Goal: Information Seeking & Learning: Compare options

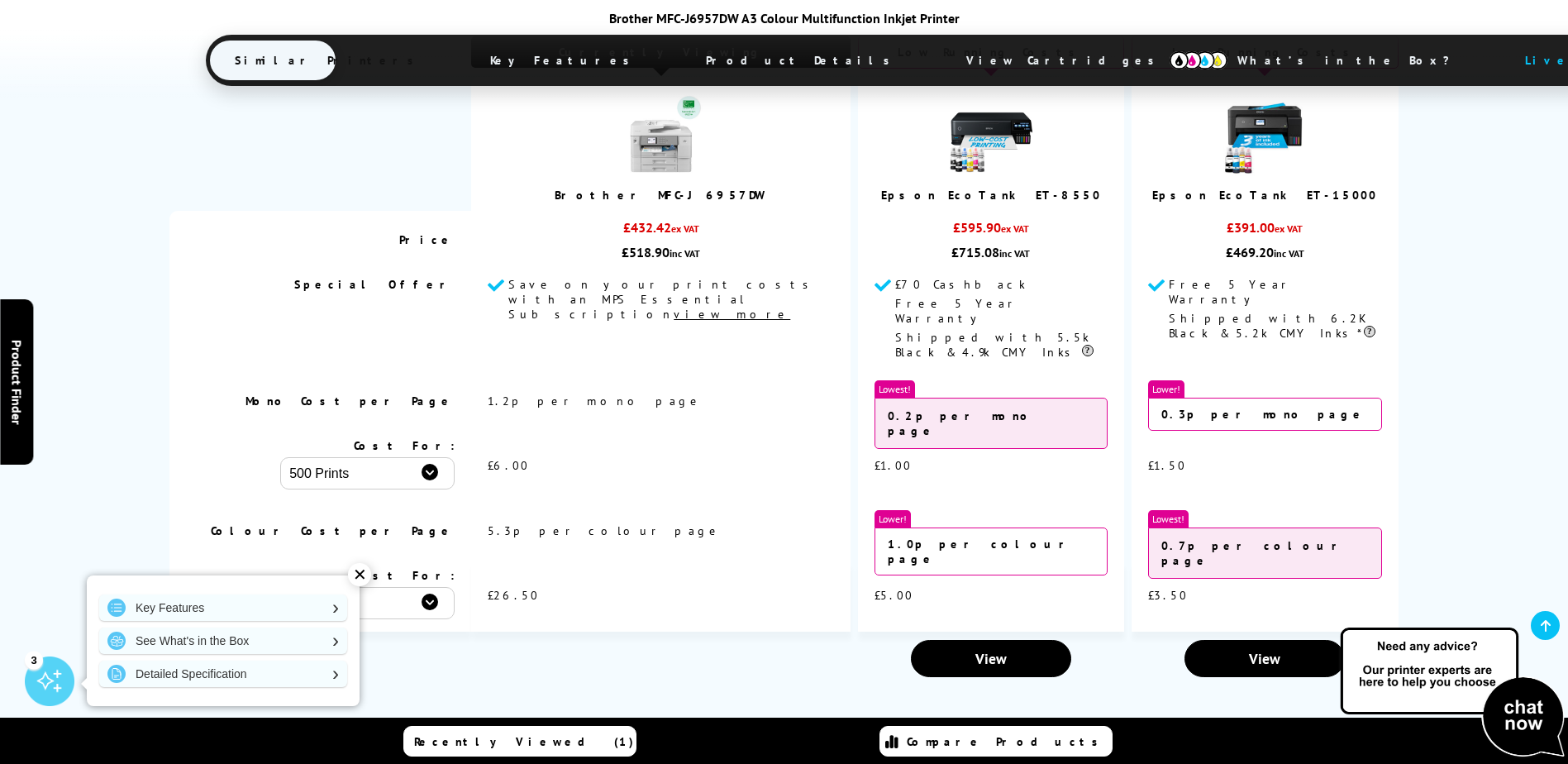
scroll to position [2232, 0]
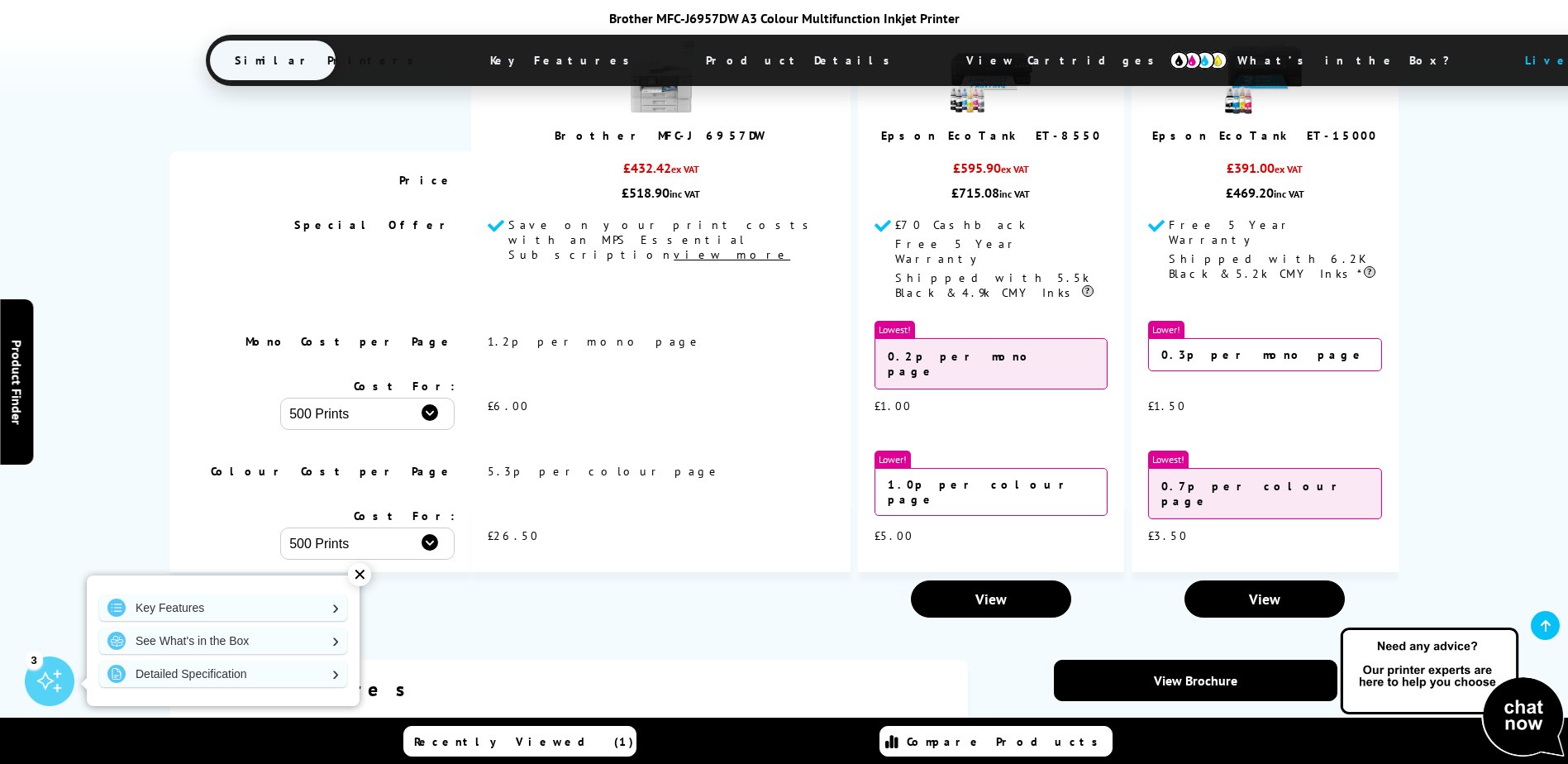
click at [359, 571] on div "✕" at bounding box center [359, 574] width 23 height 23
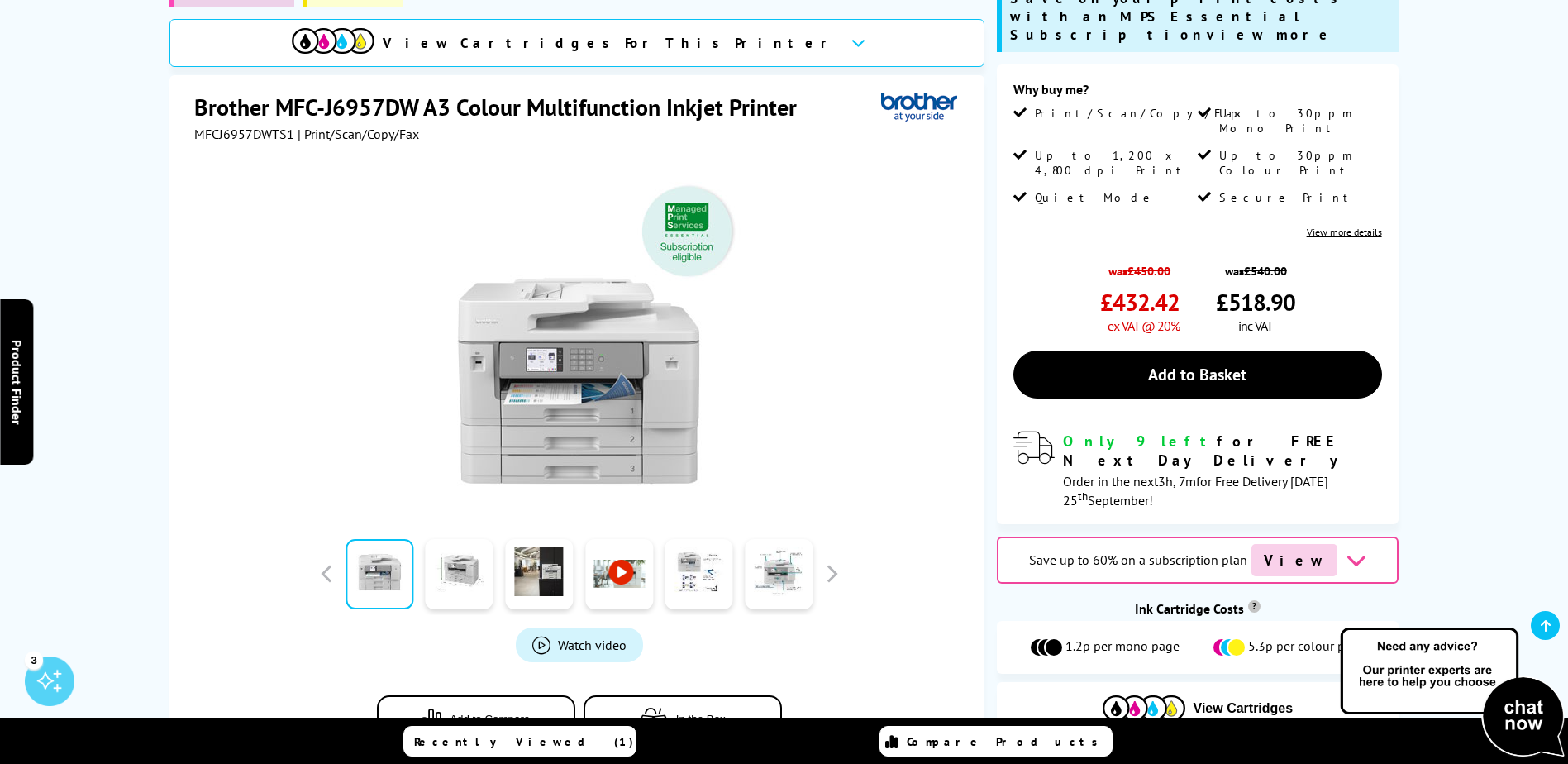
scroll to position [248, 0]
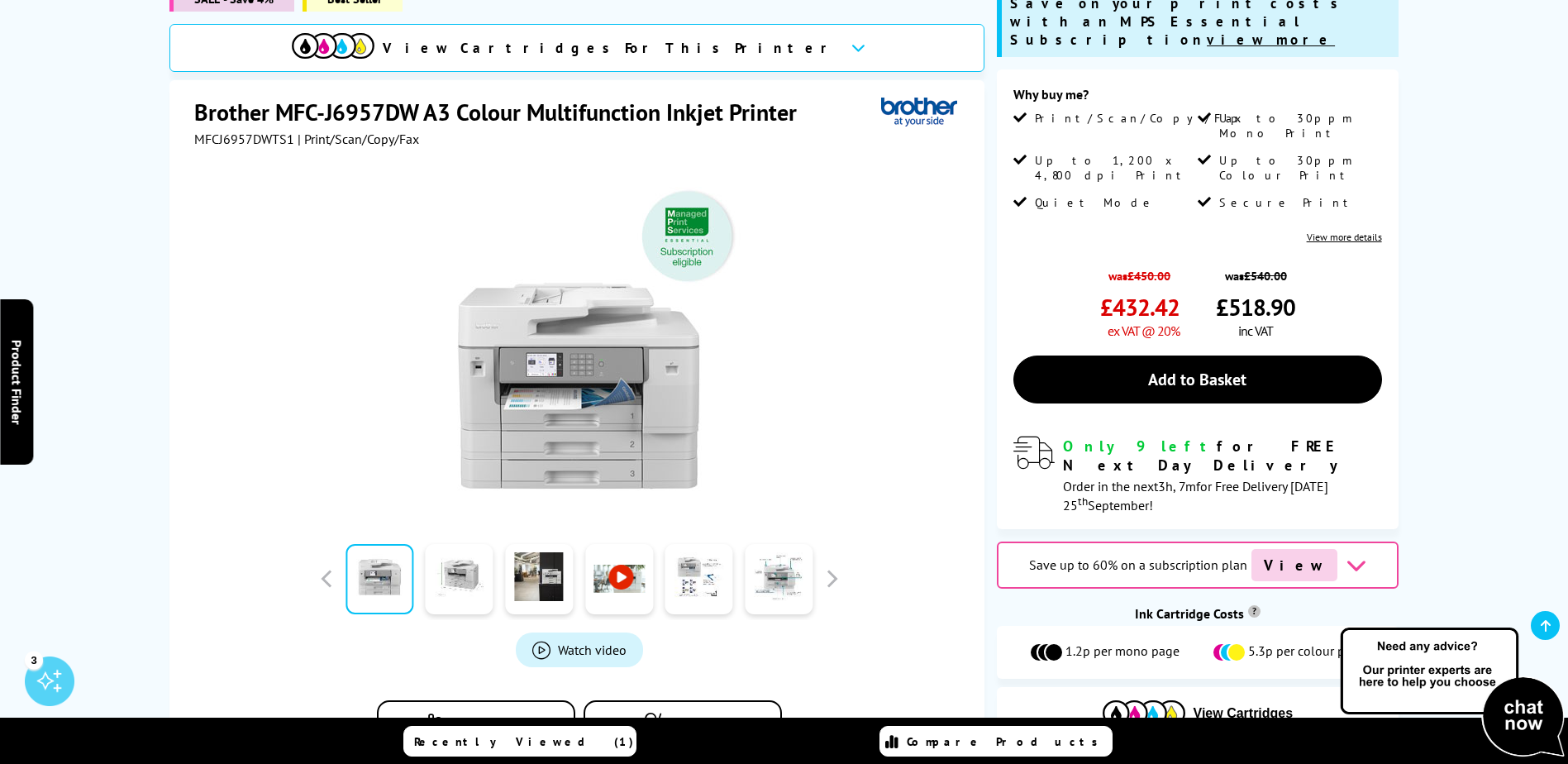
click at [1343, 231] on link "View more details" at bounding box center [1345, 237] width 76 height 12
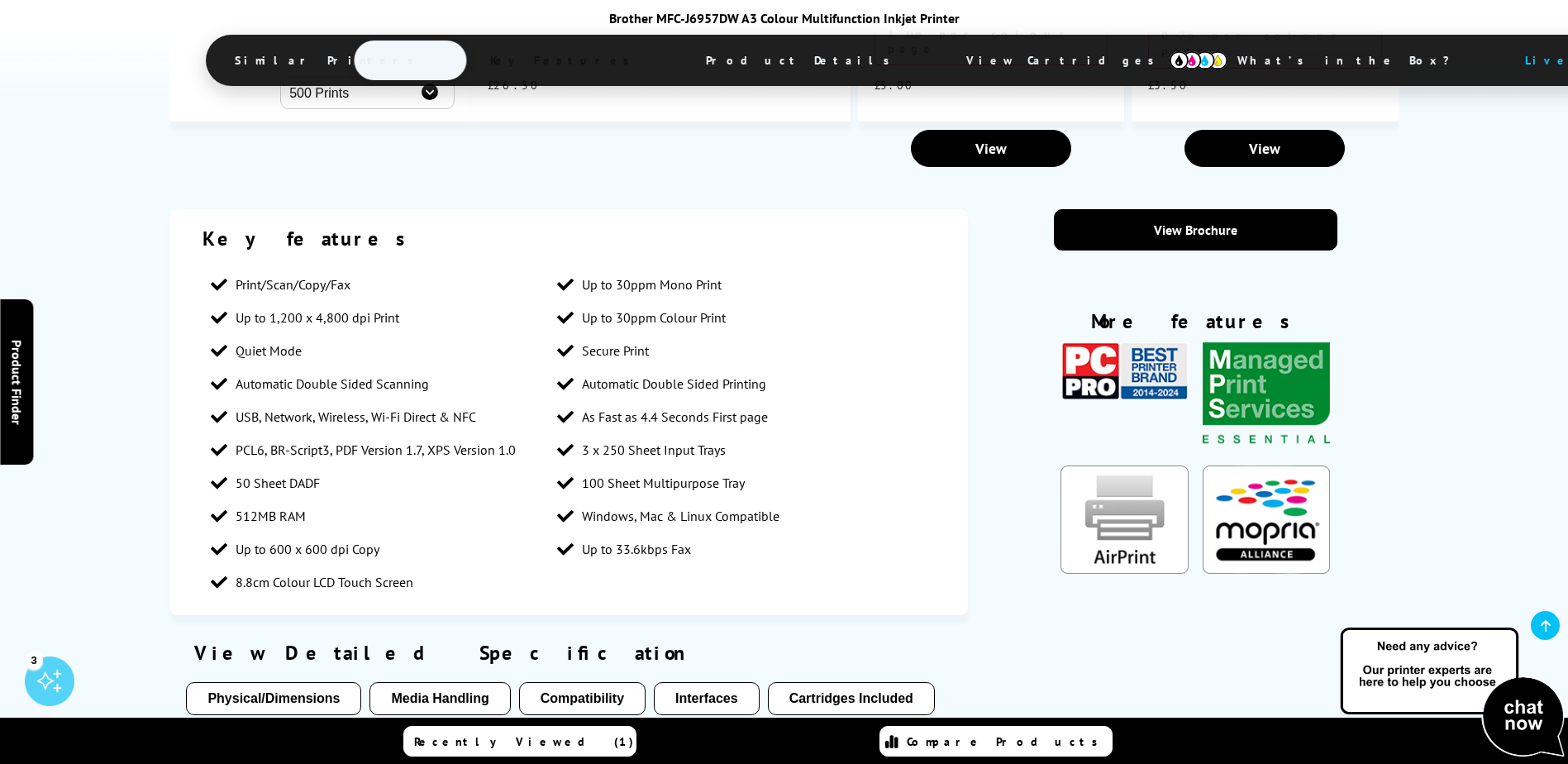
scroll to position [2689, 0]
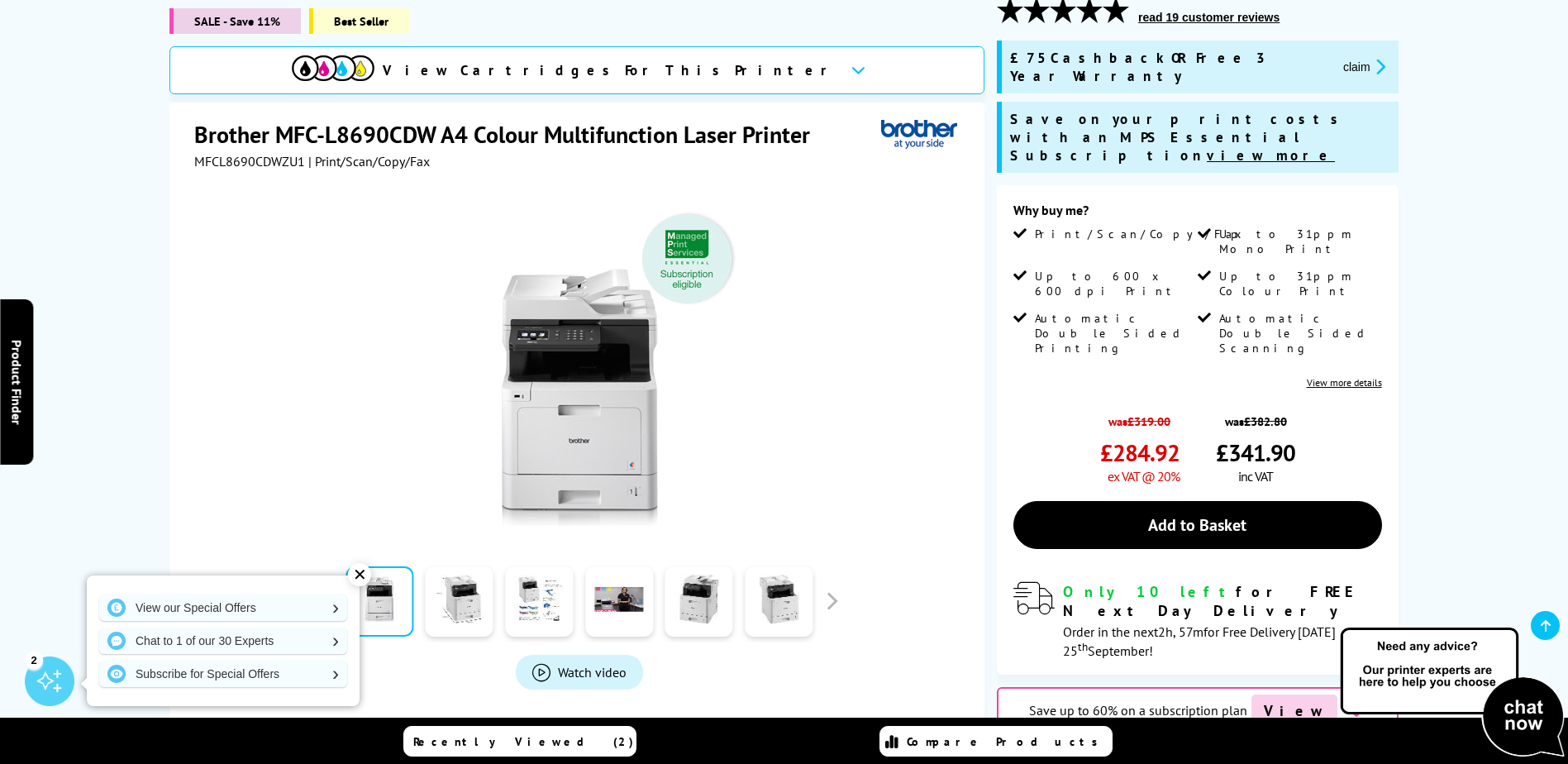
scroll to position [248, 0]
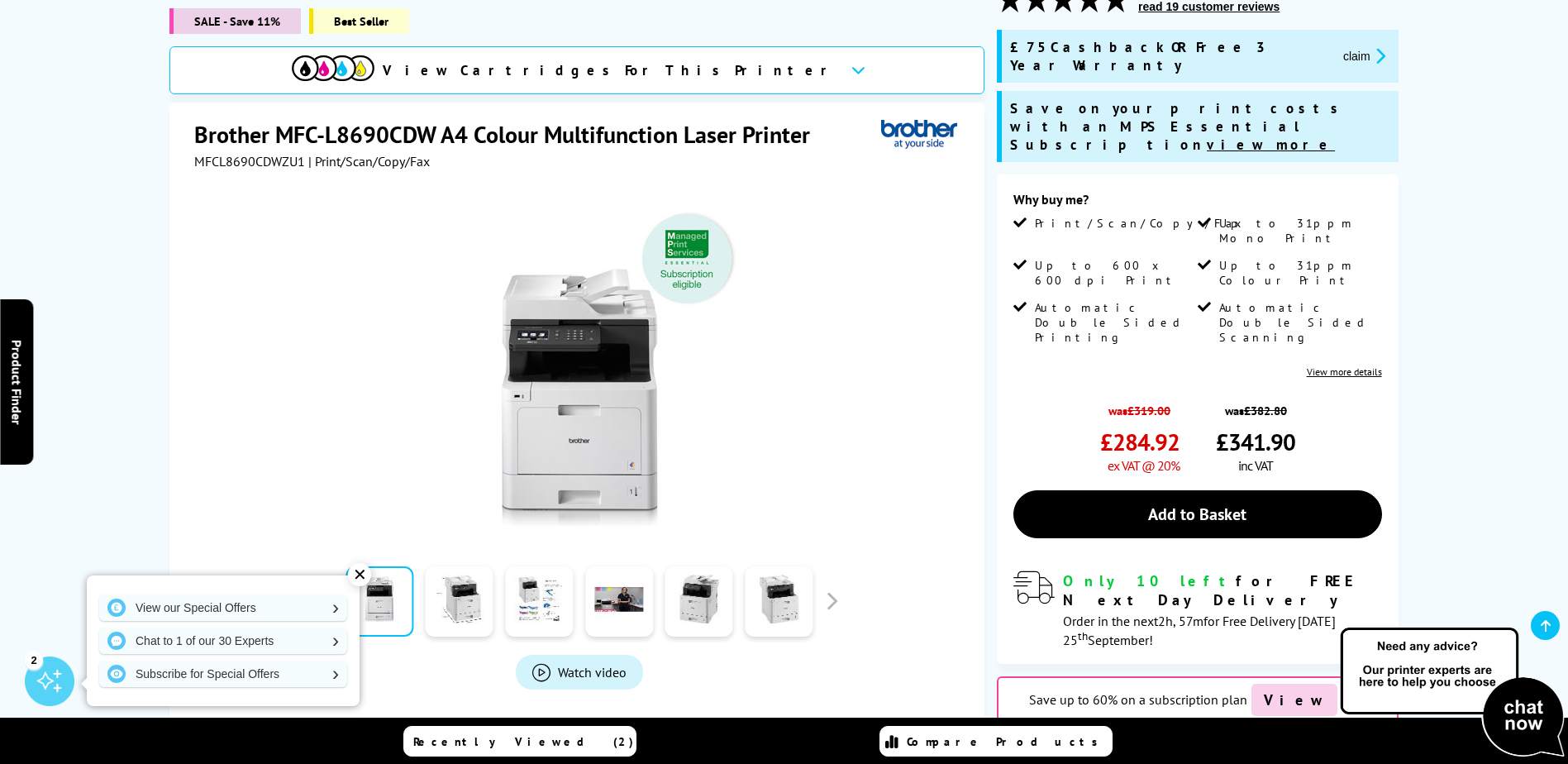
click at [353, 572] on div "✕" at bounding box center [359, 574] width 23 height 23
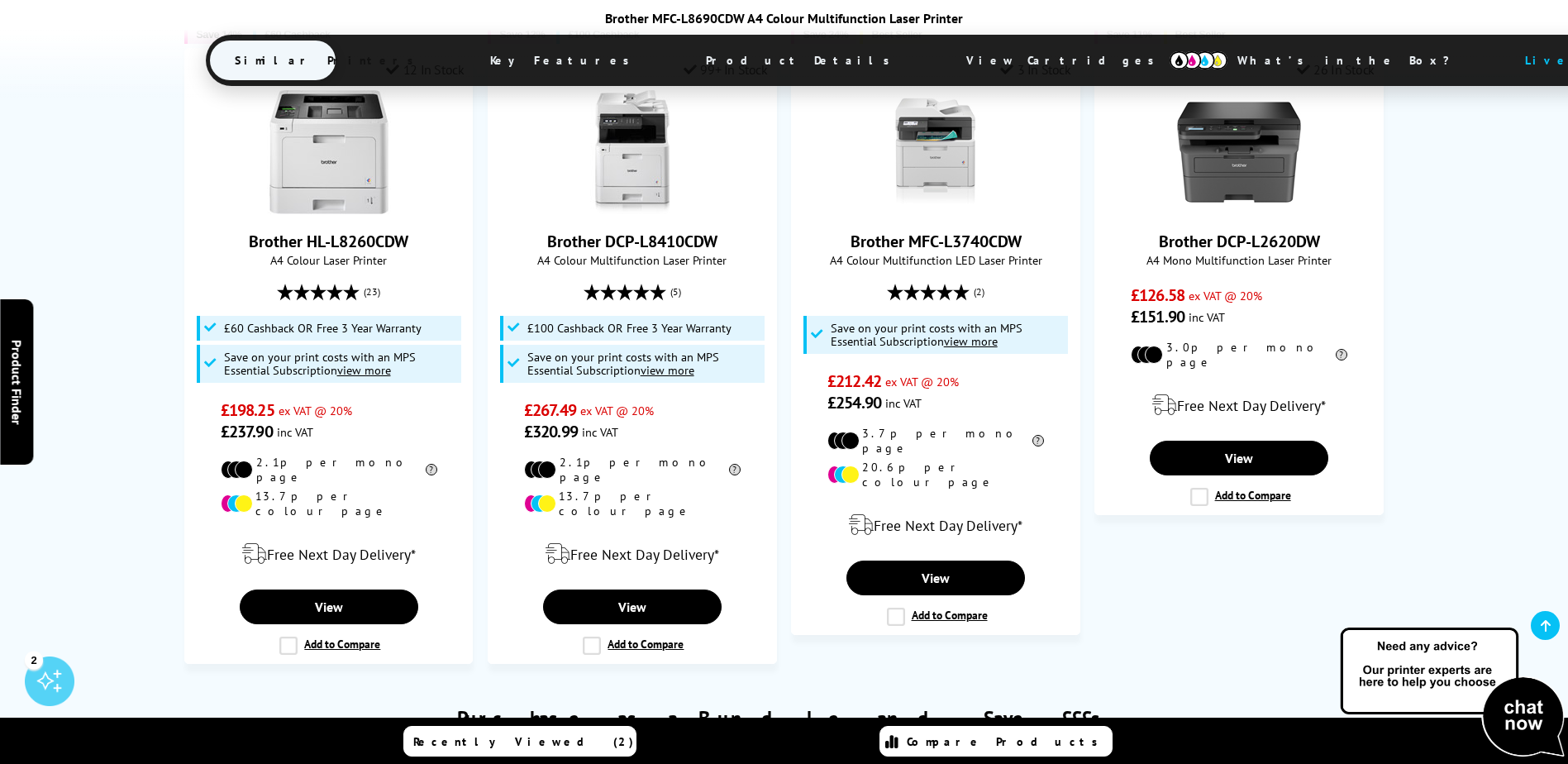
scroll to position [1157, 0]
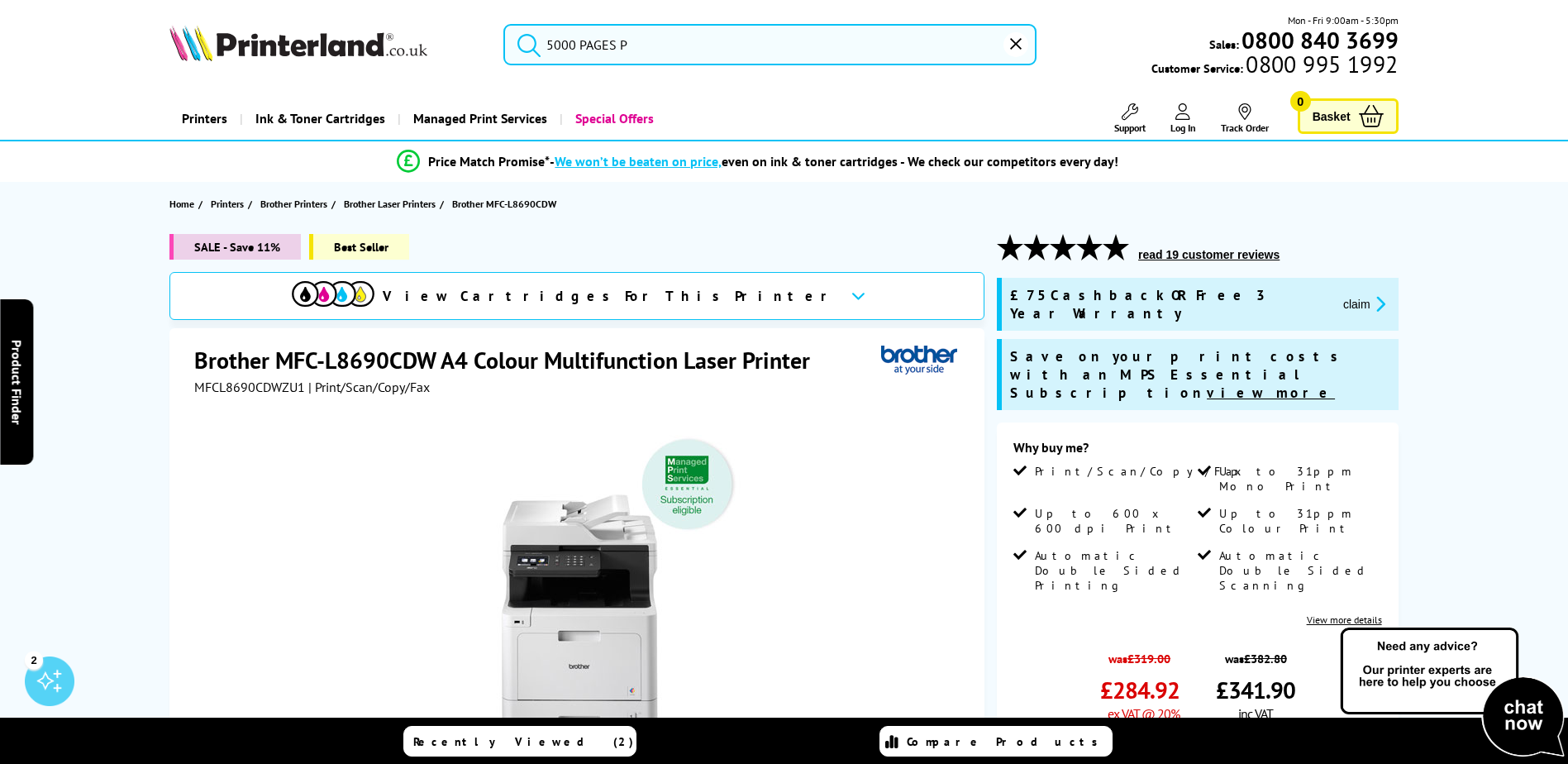
click at [640, 49] on input "5000 PAGES P" at bounding box center [769, 44] width 533 height 41
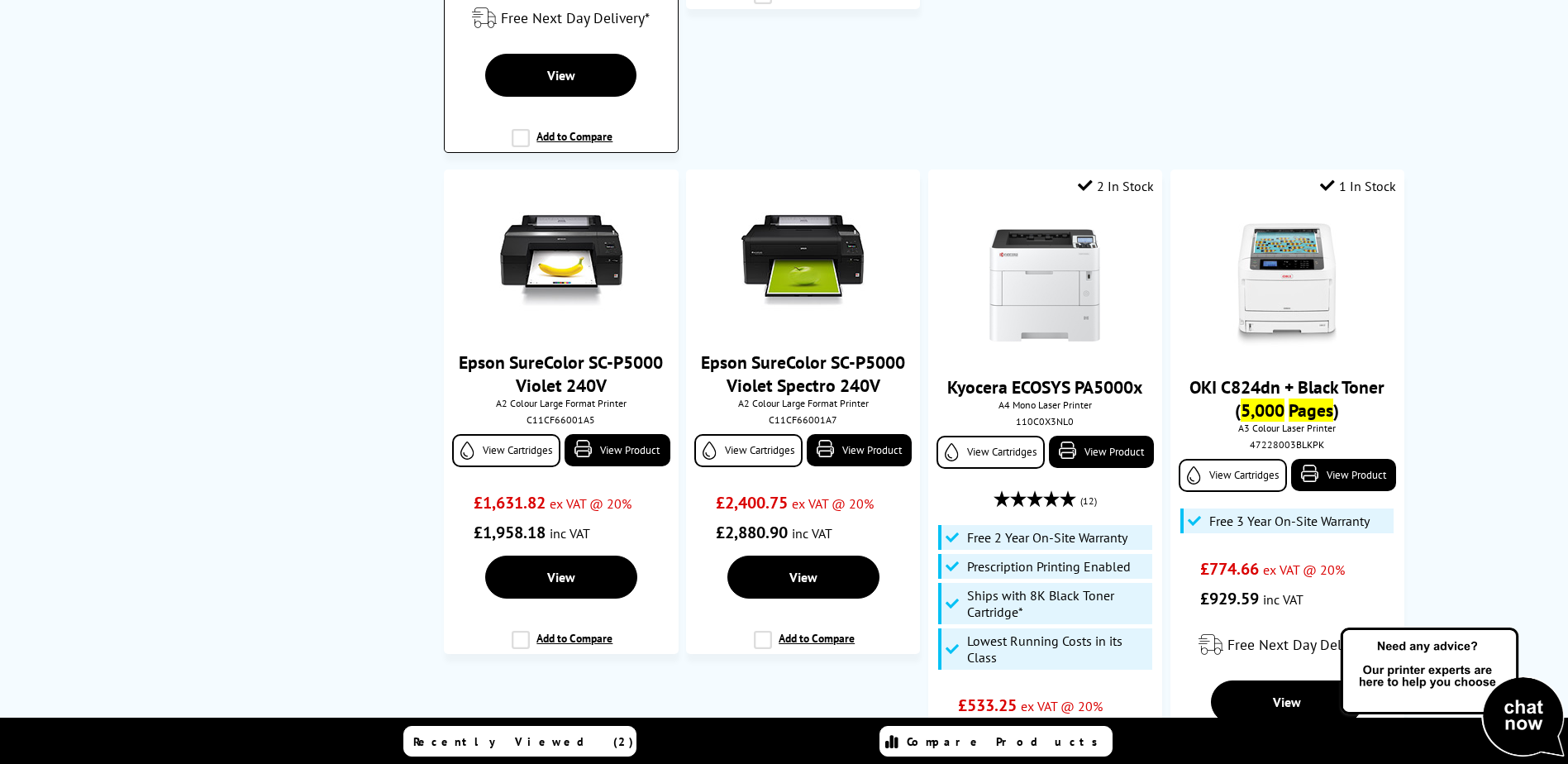
scroll to position [1902, 0]
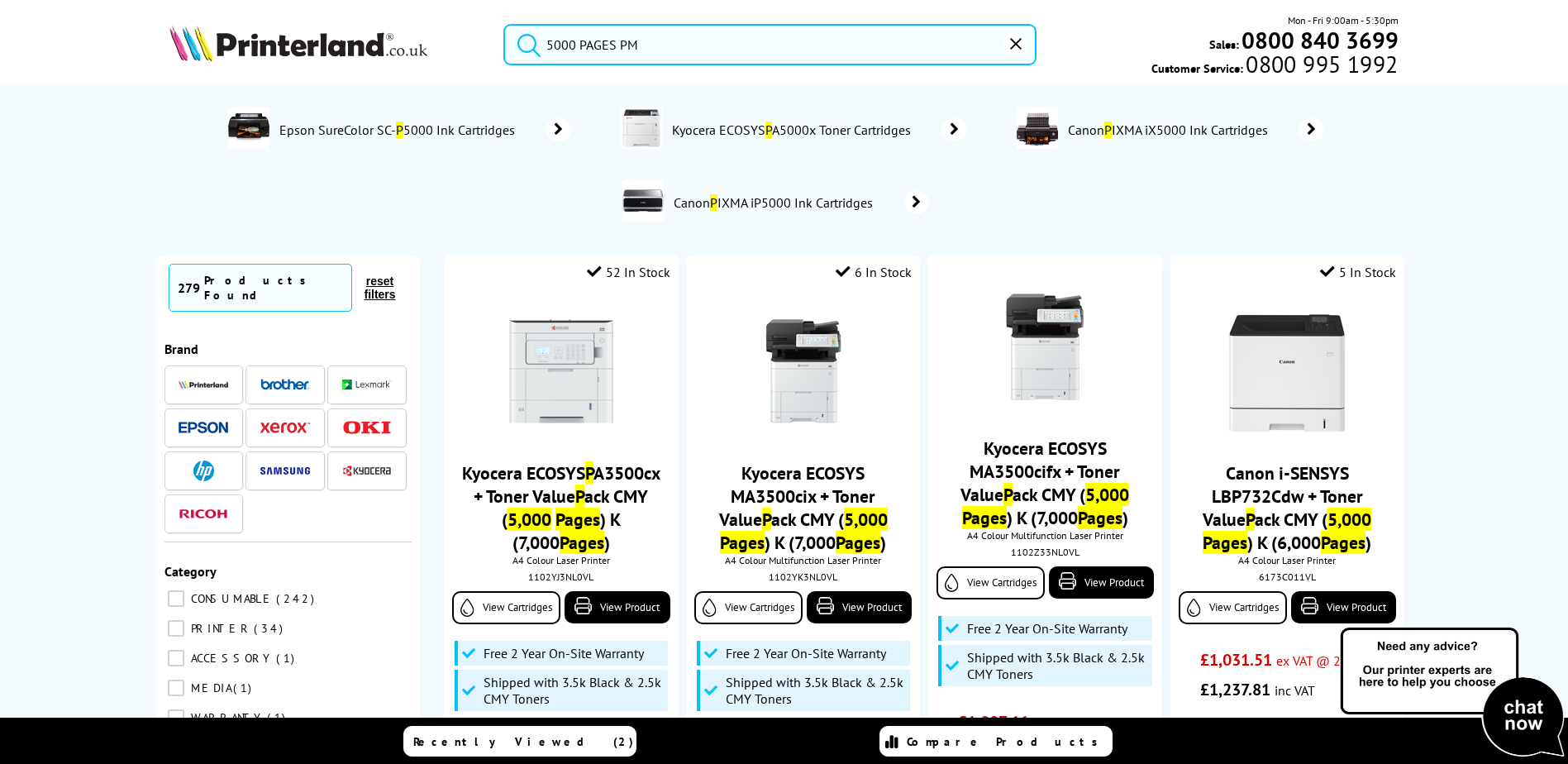
click at [628, 46] on input "5000 PAGES PM" at bounding box center [769, 44] width 533 height 41
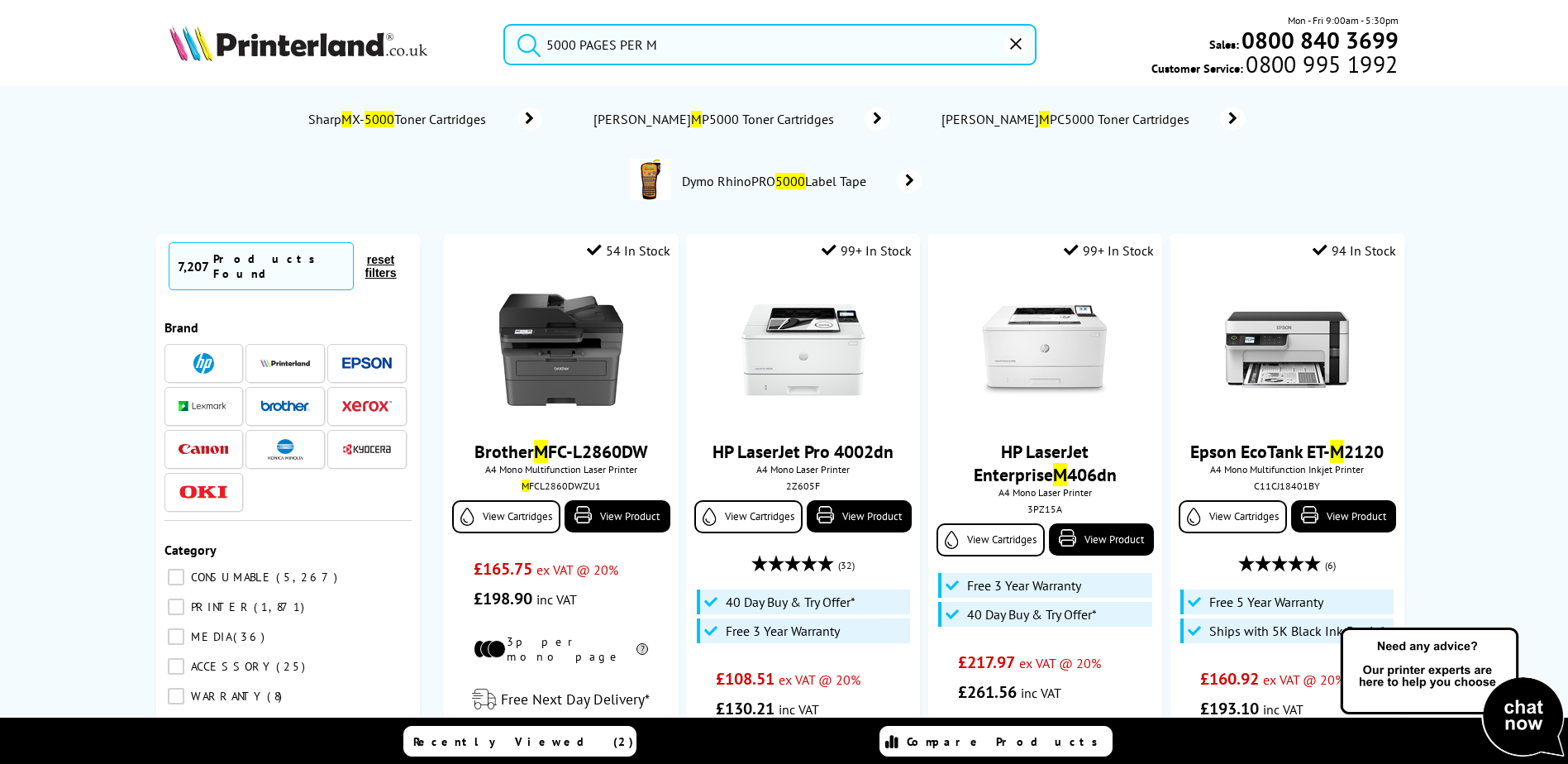
click at [656, 46] on input "5000 PAGES PER M" at bounding box center [769, 44] width 533 height 41
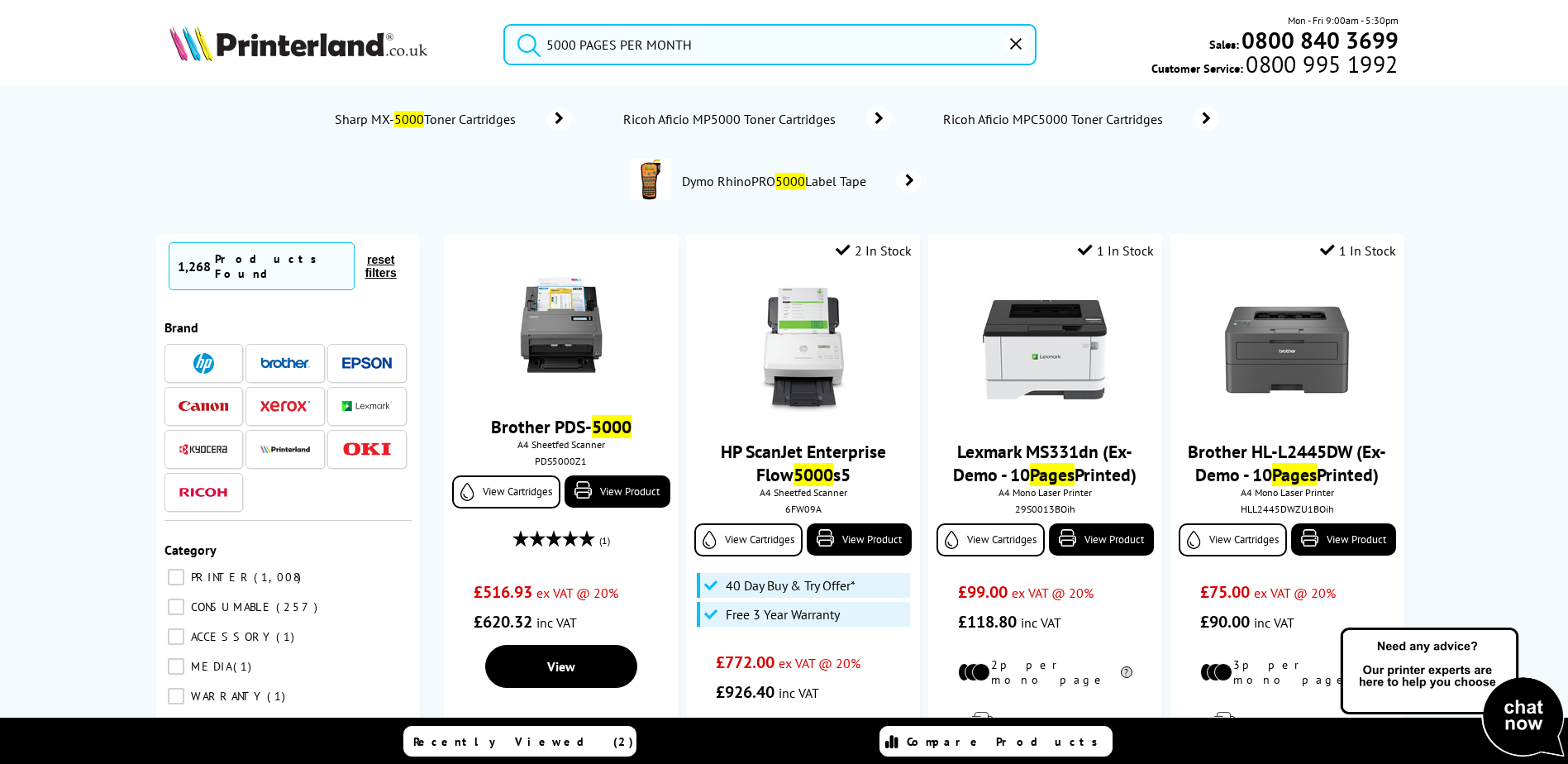
click at [549, 45] on input "5000 PAGES PER MONTH" at bounding box center [769, 44] width 533 height 41
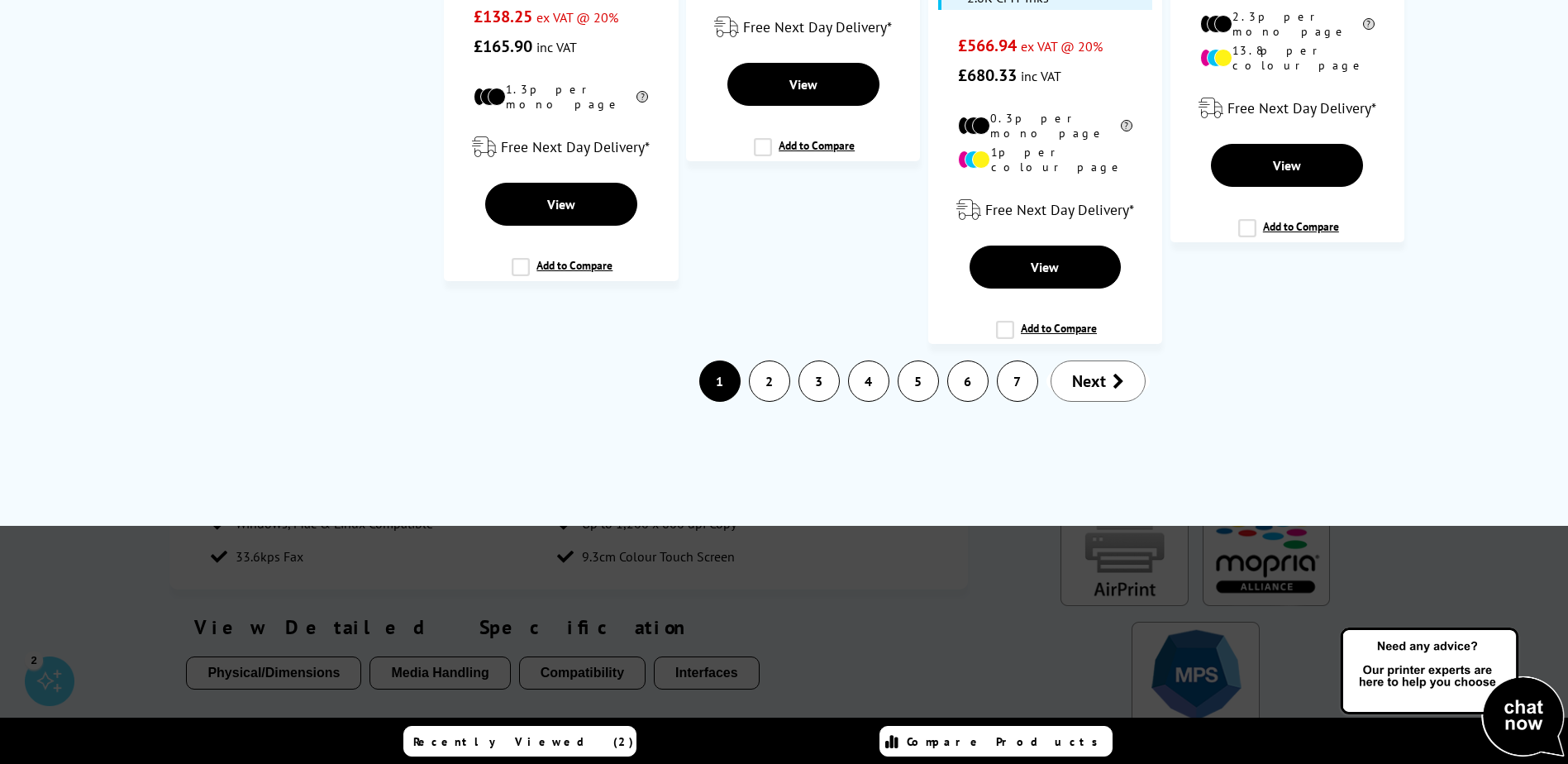
scroll to position [3719, 0]
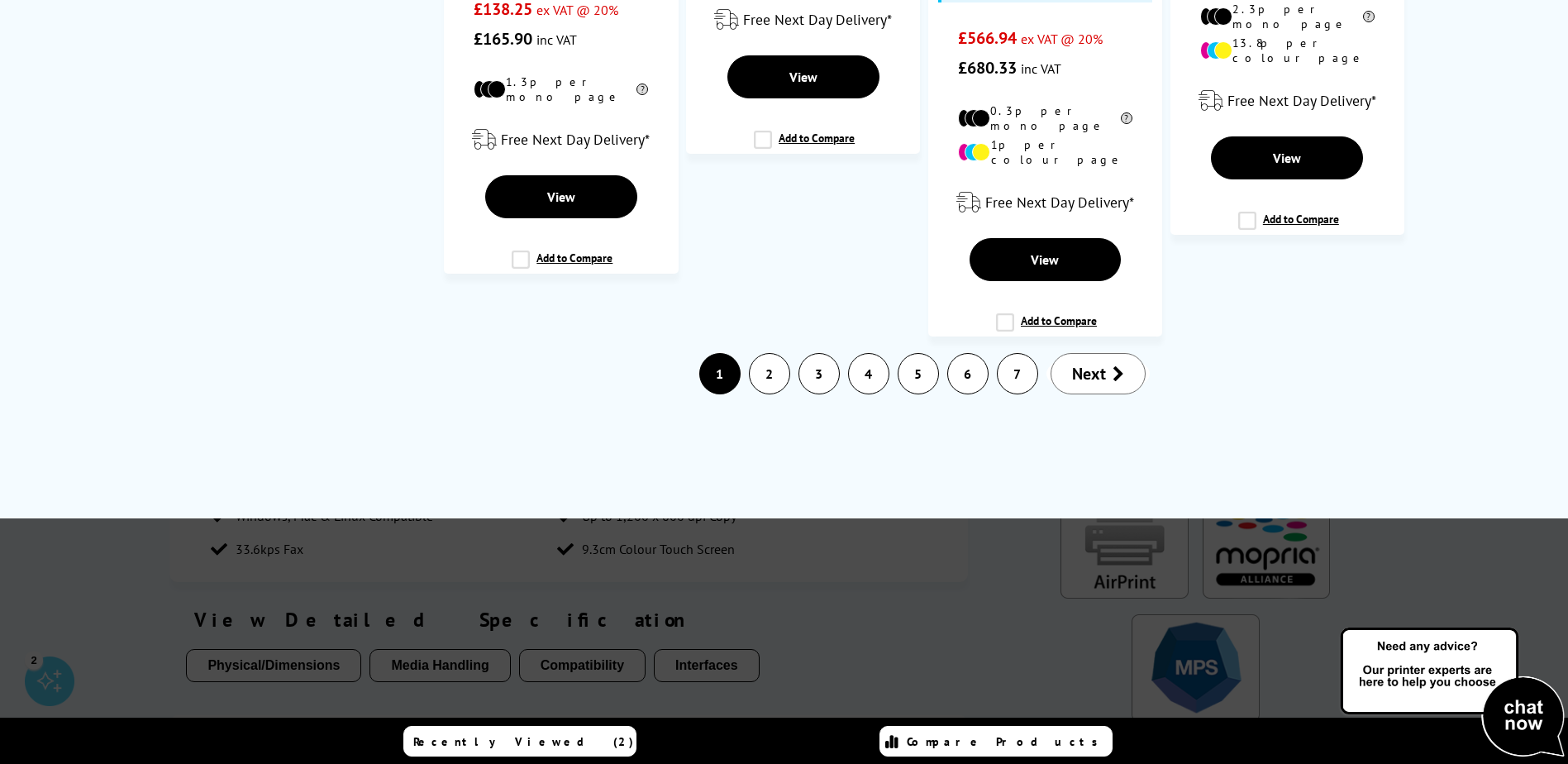
type input "PRINTER 5000 PAGES PER MONTH"
click at [778, 354] on link "2" at bounding box center [770, 374] width 40 height 40
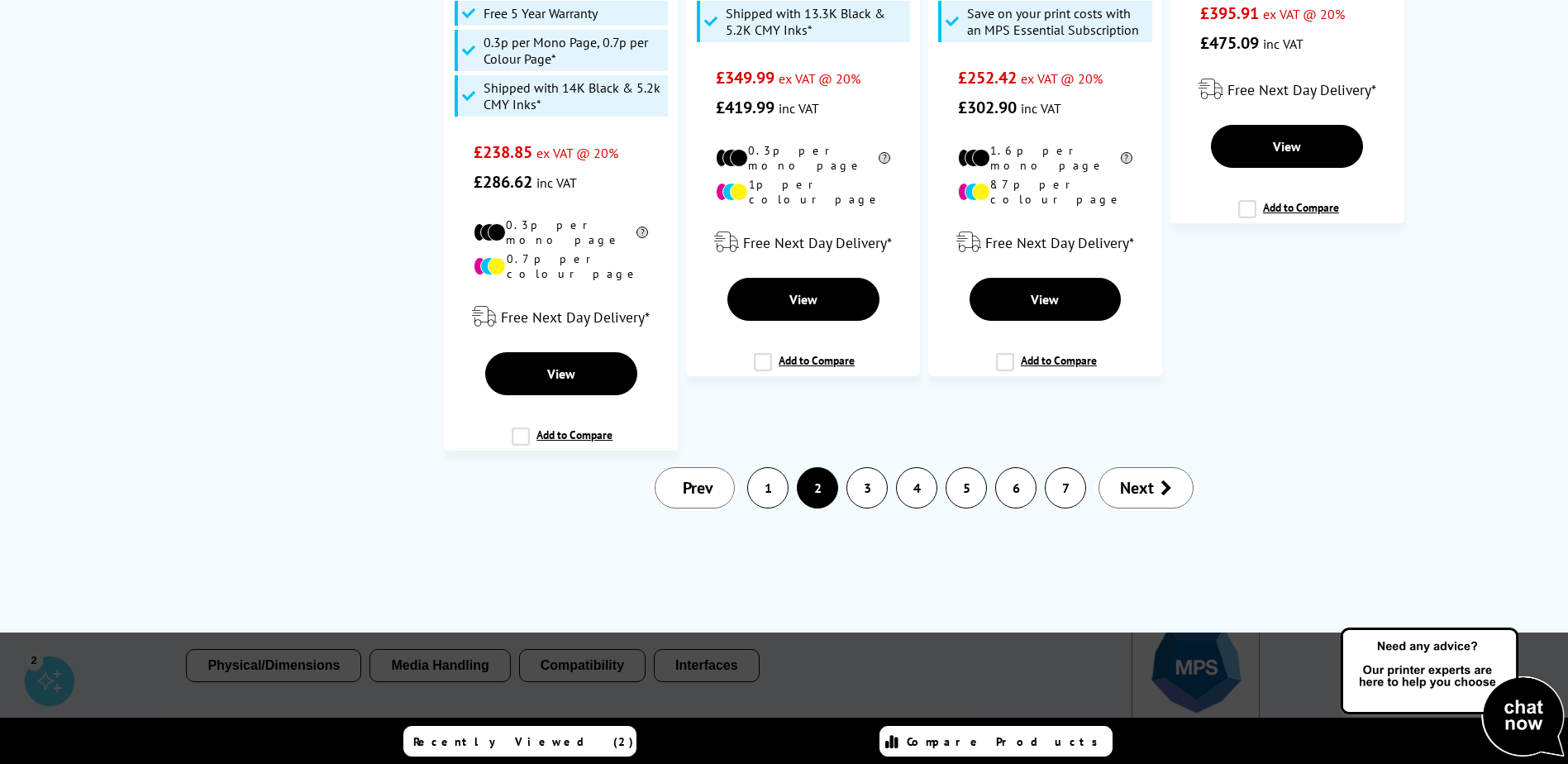
scroll to position [0, 0]
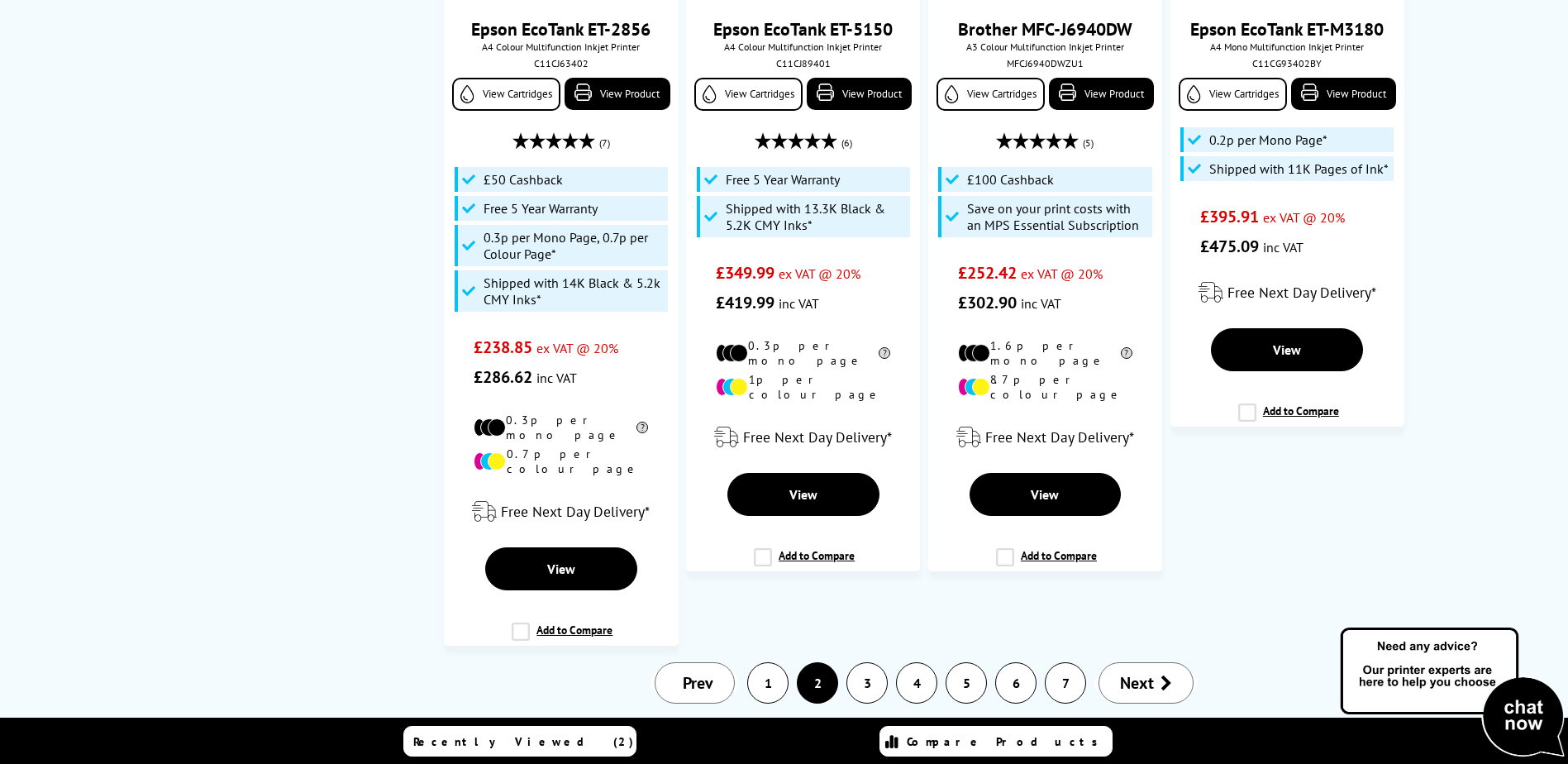
scroll to position [3637, 0]
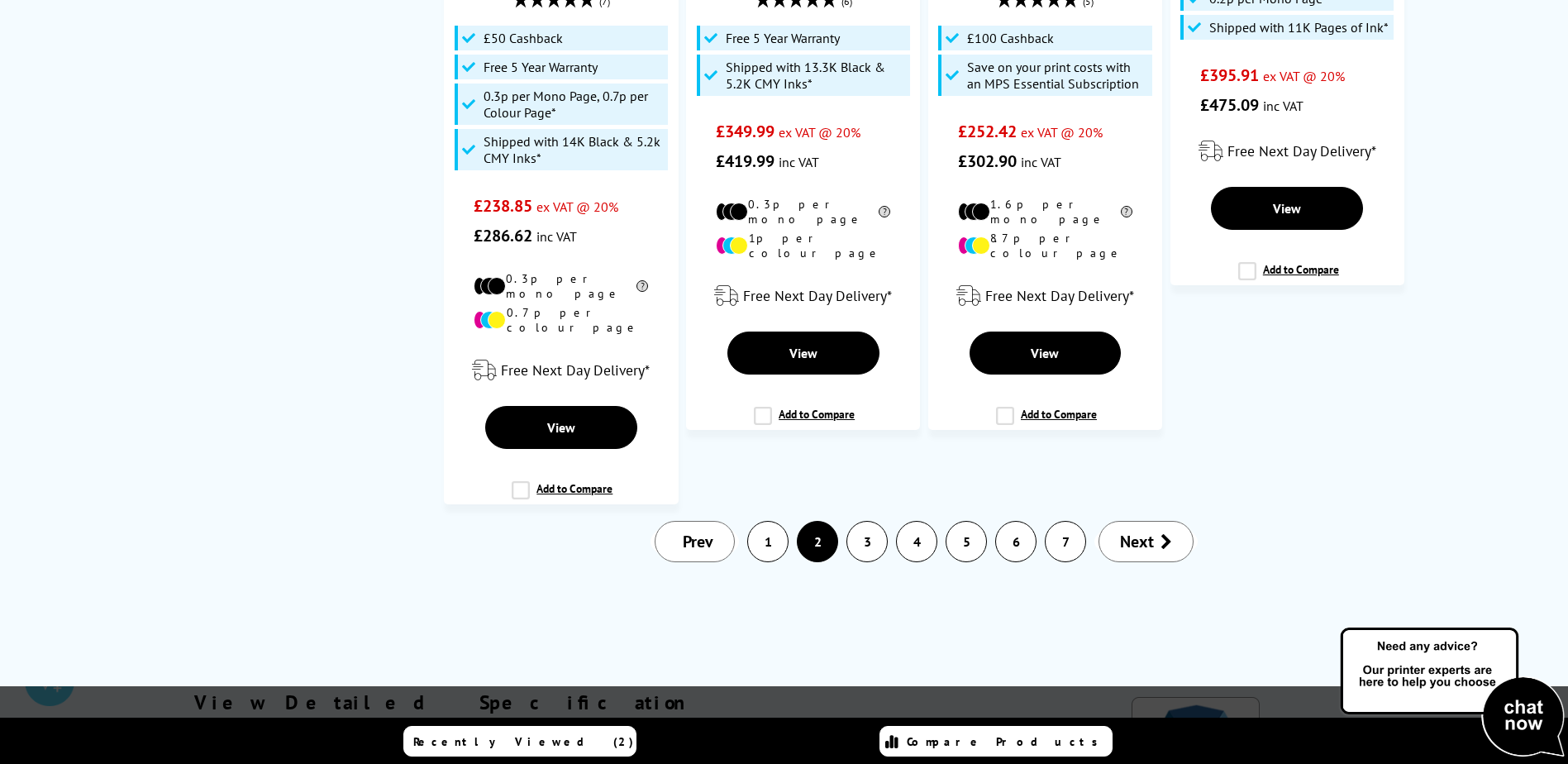
click at [858, 522] on link "3" at bounding box center [868, 542] width 40 height 40
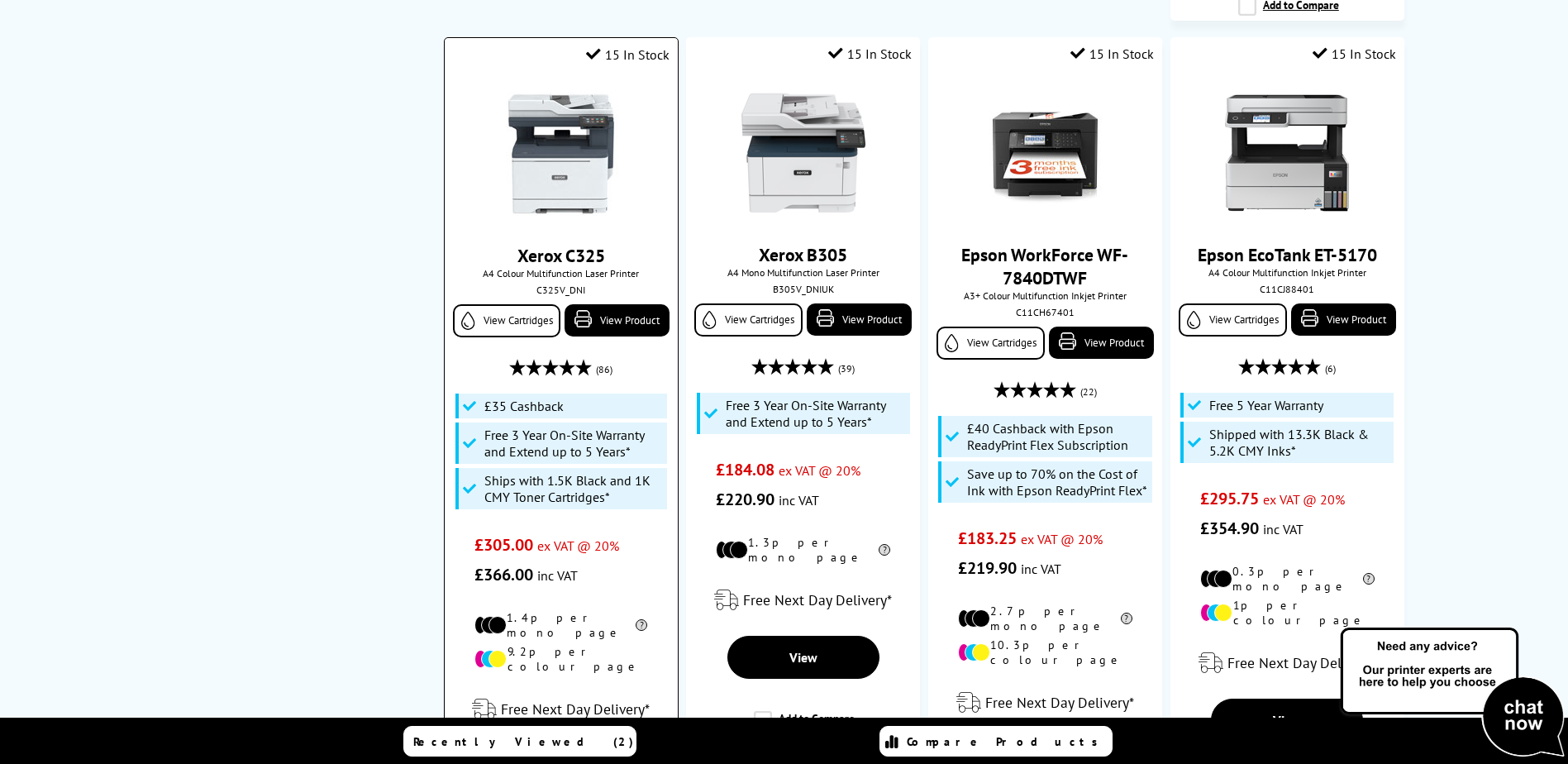
scroll to position [1075, 0]
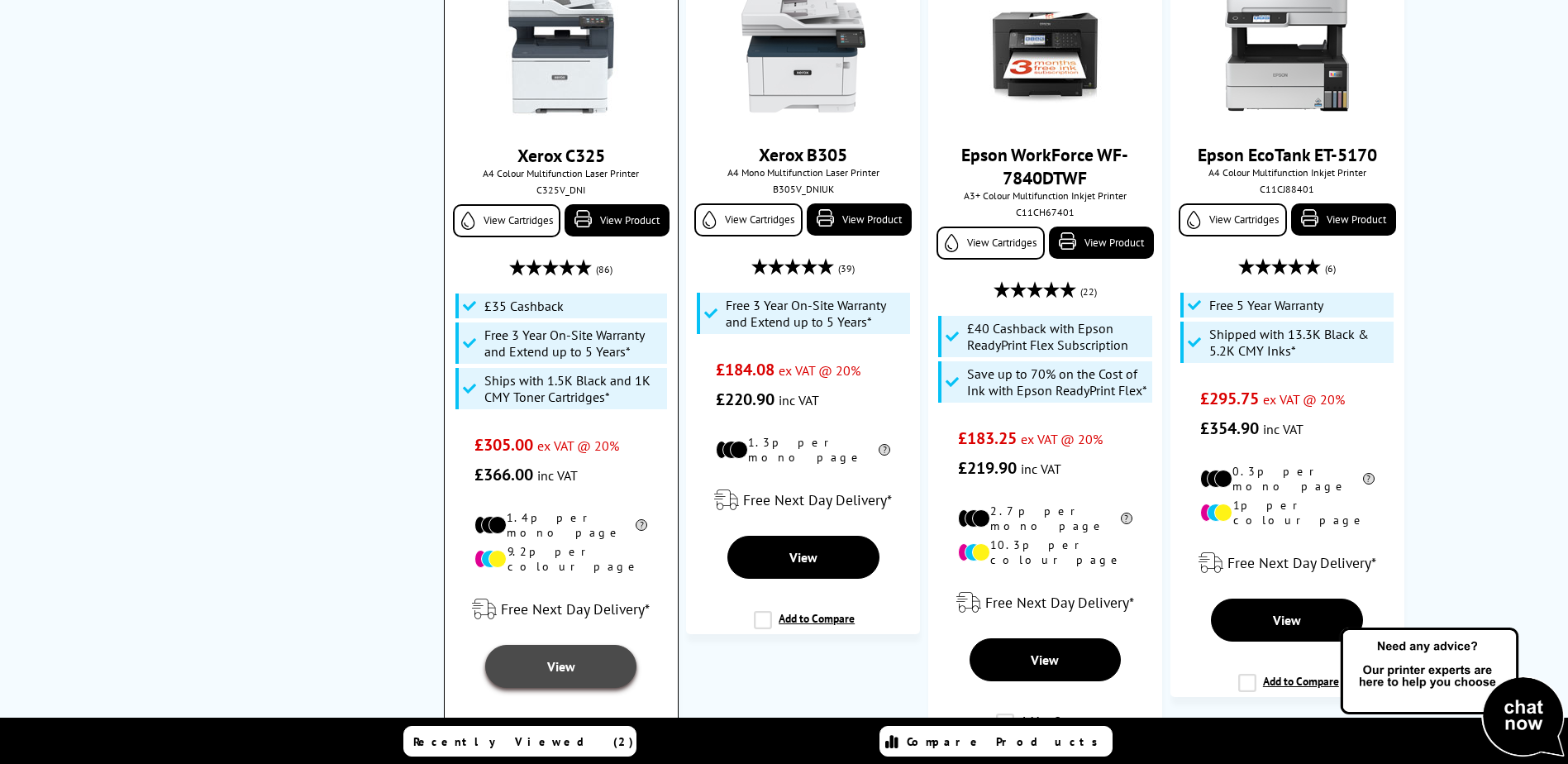
click at [558, 658] on span "View" at bounding box center [561, 666] width 28 height 17
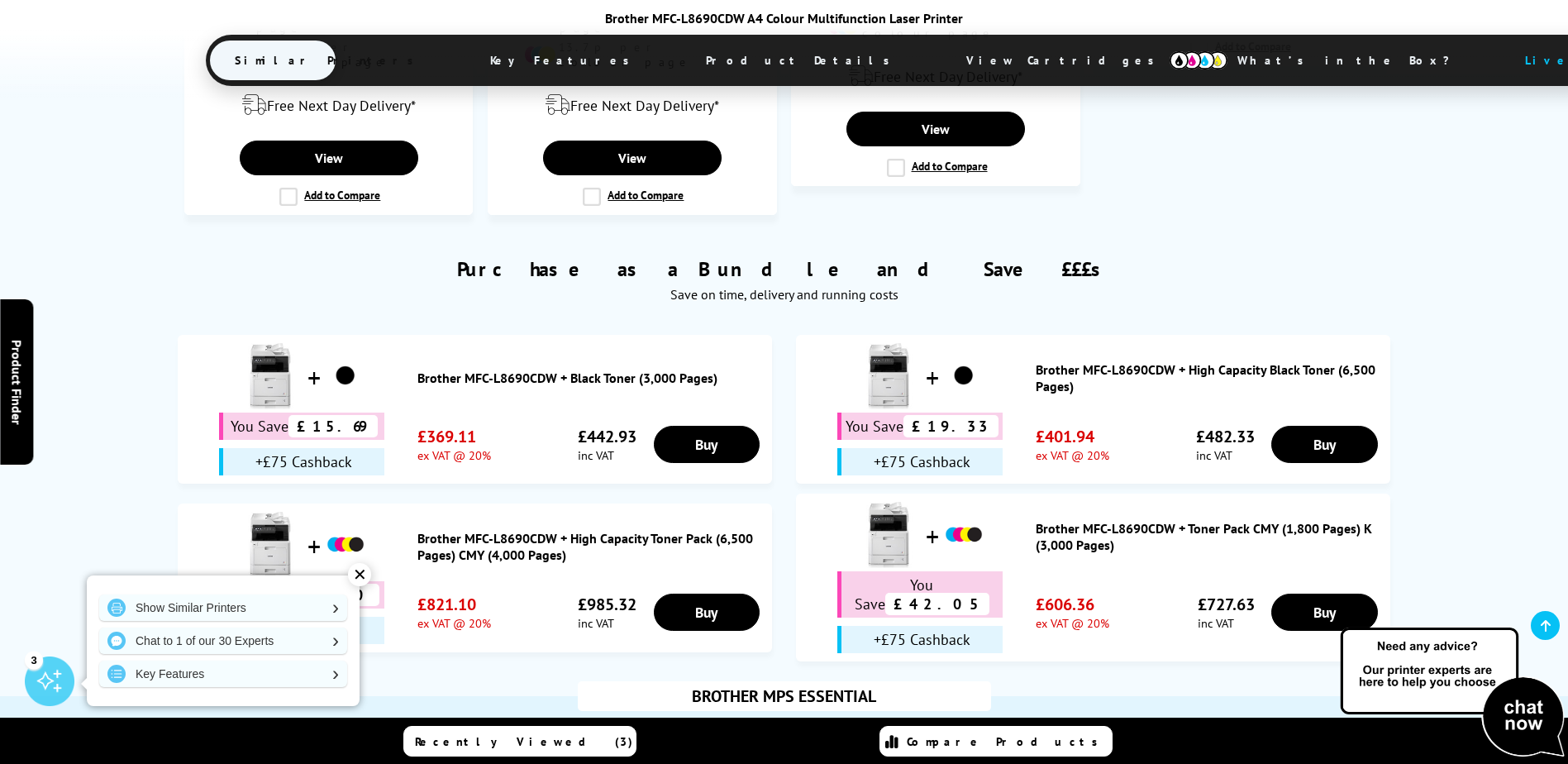
scroll to position [1654, 0]
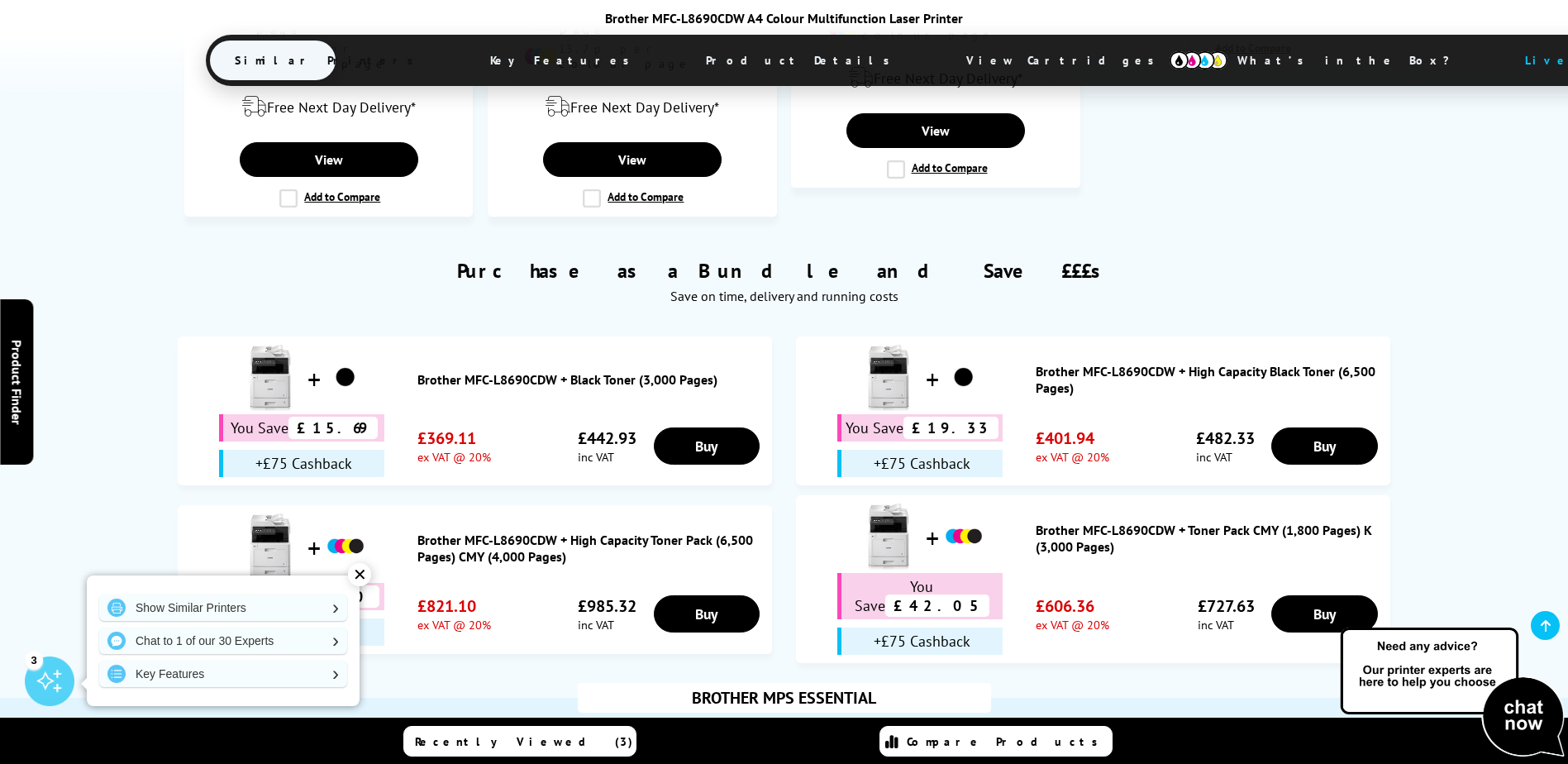
click at [468, 532] on link "Brother MFC-L8690CDW + High Capacity Toner Pack (6,500 Pages) CMY (4,000 Pages)" at bounding box center [591, 548] width 347 height 33
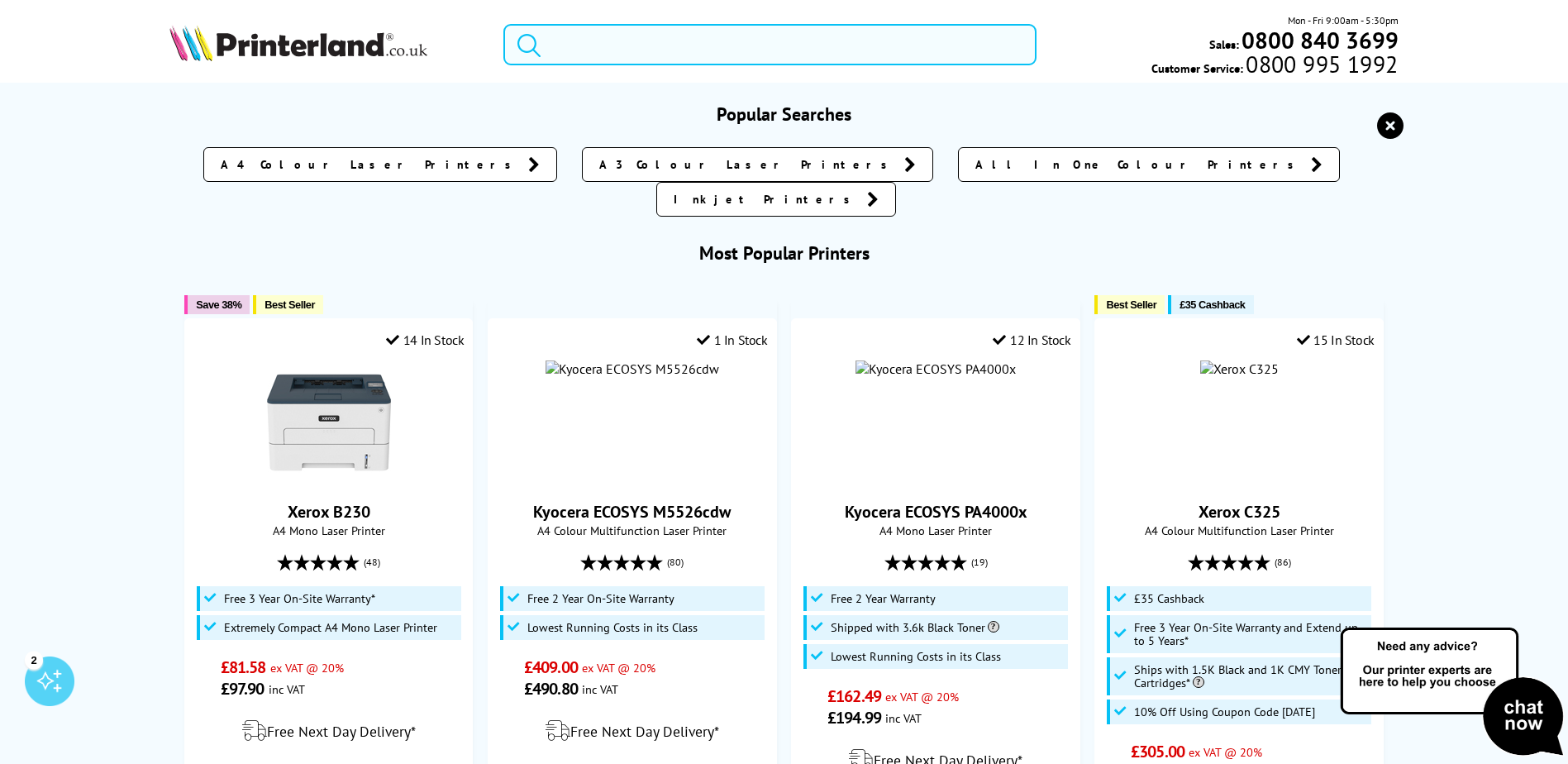
click at [552, 45] on input "search" at bounding box center [769, 44] width 533 height 41
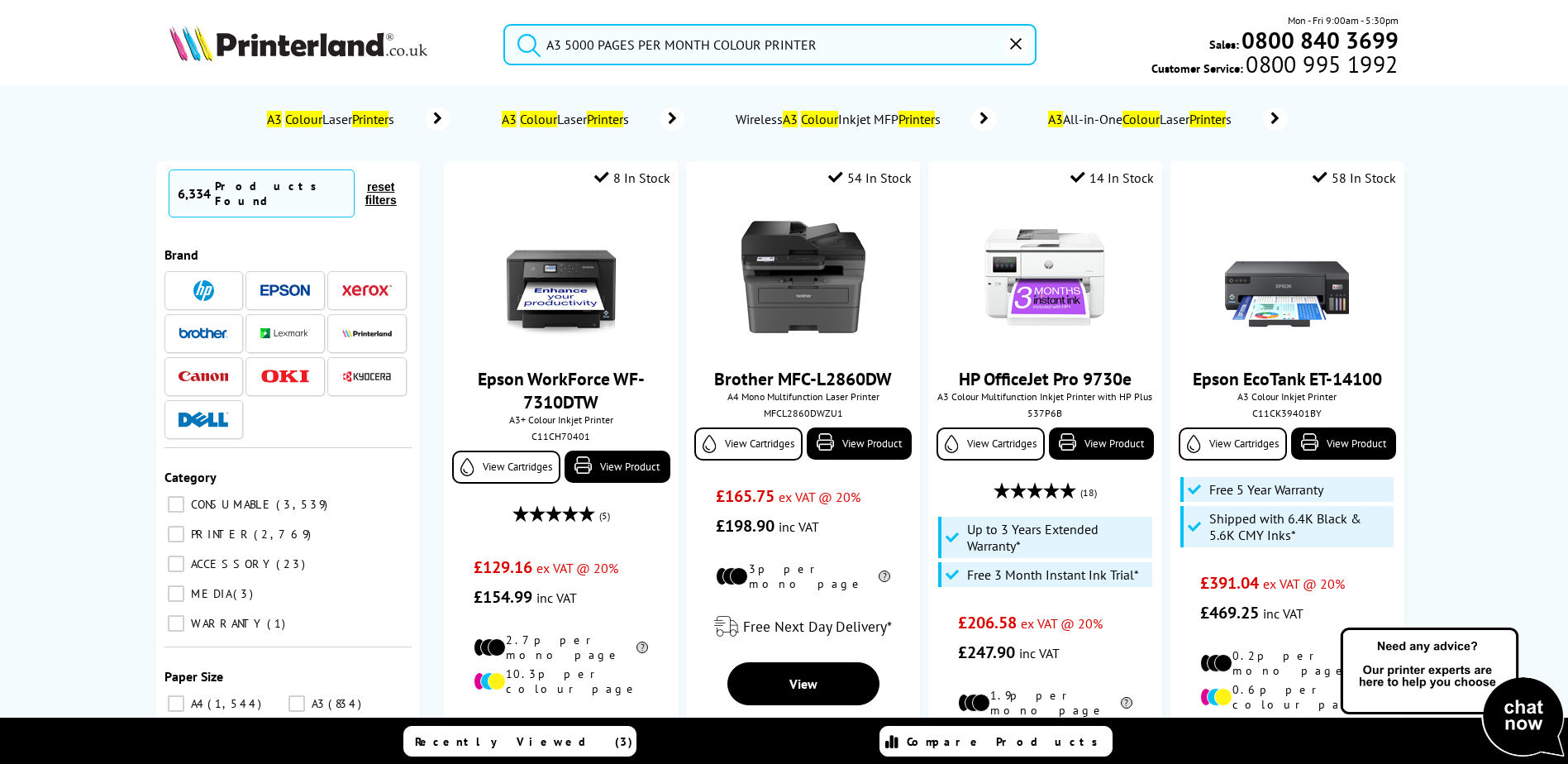
type input "A3 5000 PAGES PER MONTH COLOUR PRINTER"
click at [504, 24] on button "submit" at bounding box center [524, 42] width 41 height 37
click at [897, 45] on input "A3 5000 PAGES PER MONTH COLOUR PRINTER" at bounding box center [769, 44] width 533 height 41
click at [504, 24] on button "submit" at bounding box center [524, 42] width 41 height 37
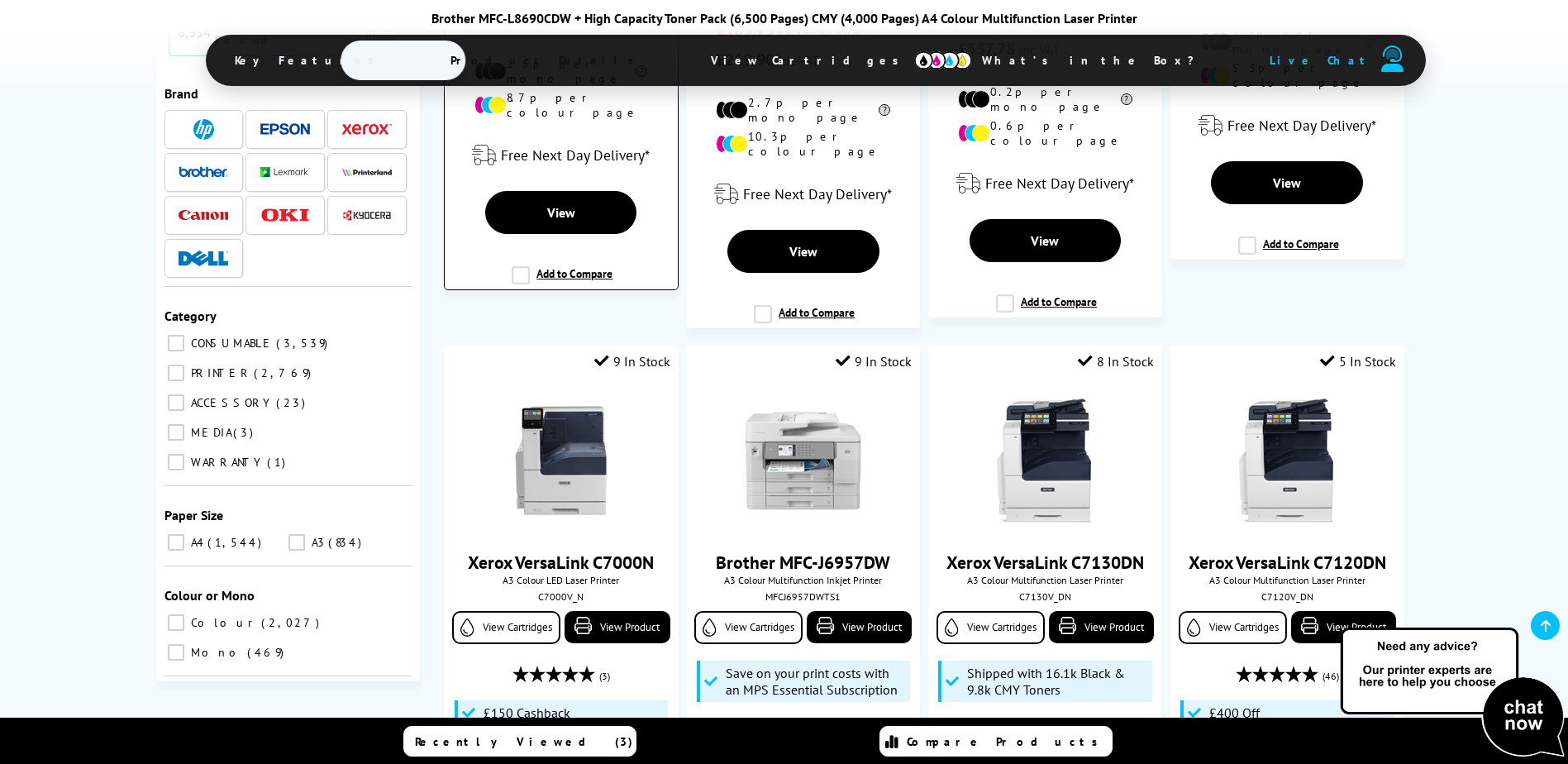
scroll to position [2232, 0]
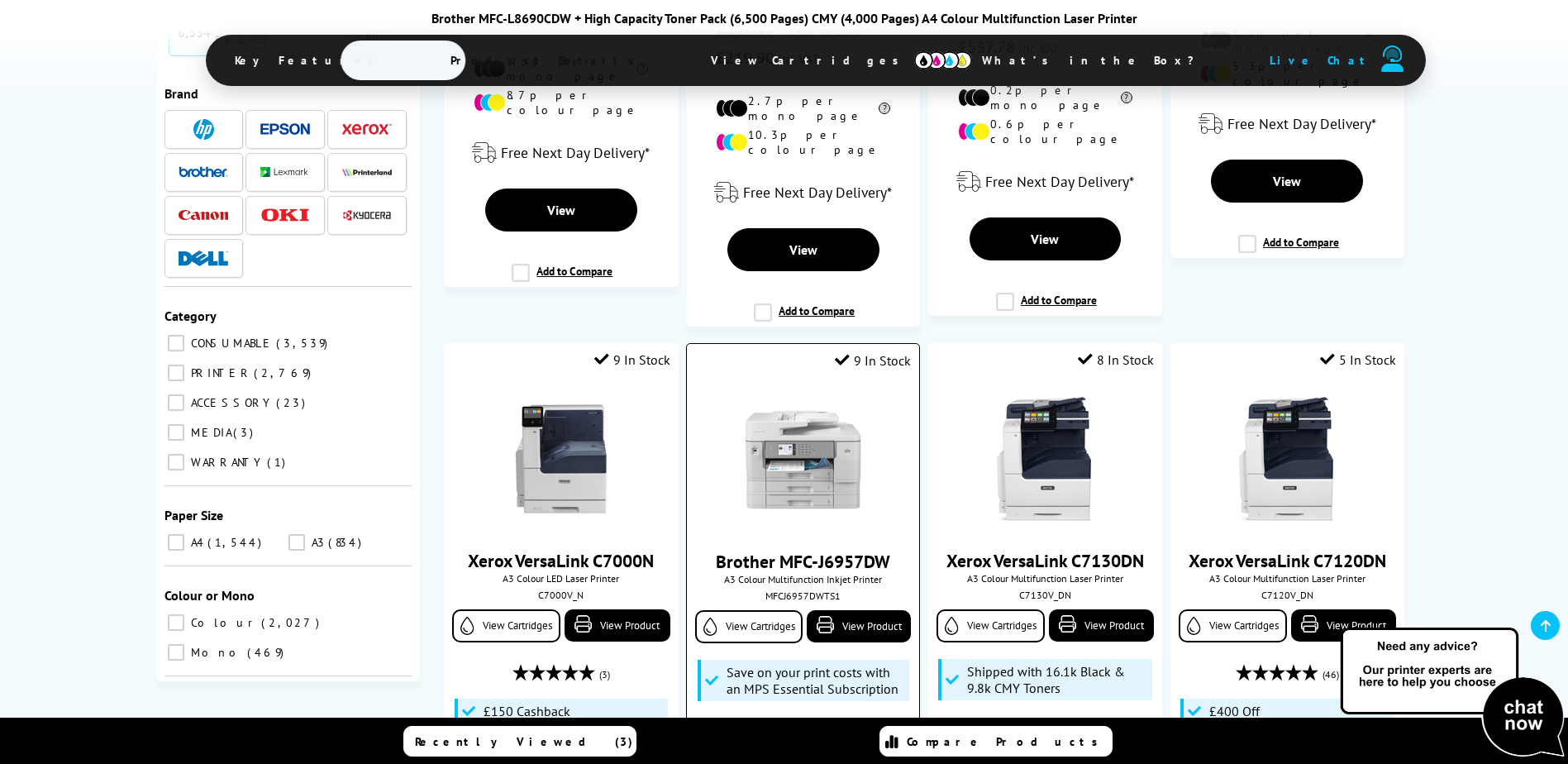
click at [786, 397] on img at bounding box center [803, 459] width 124 height 124
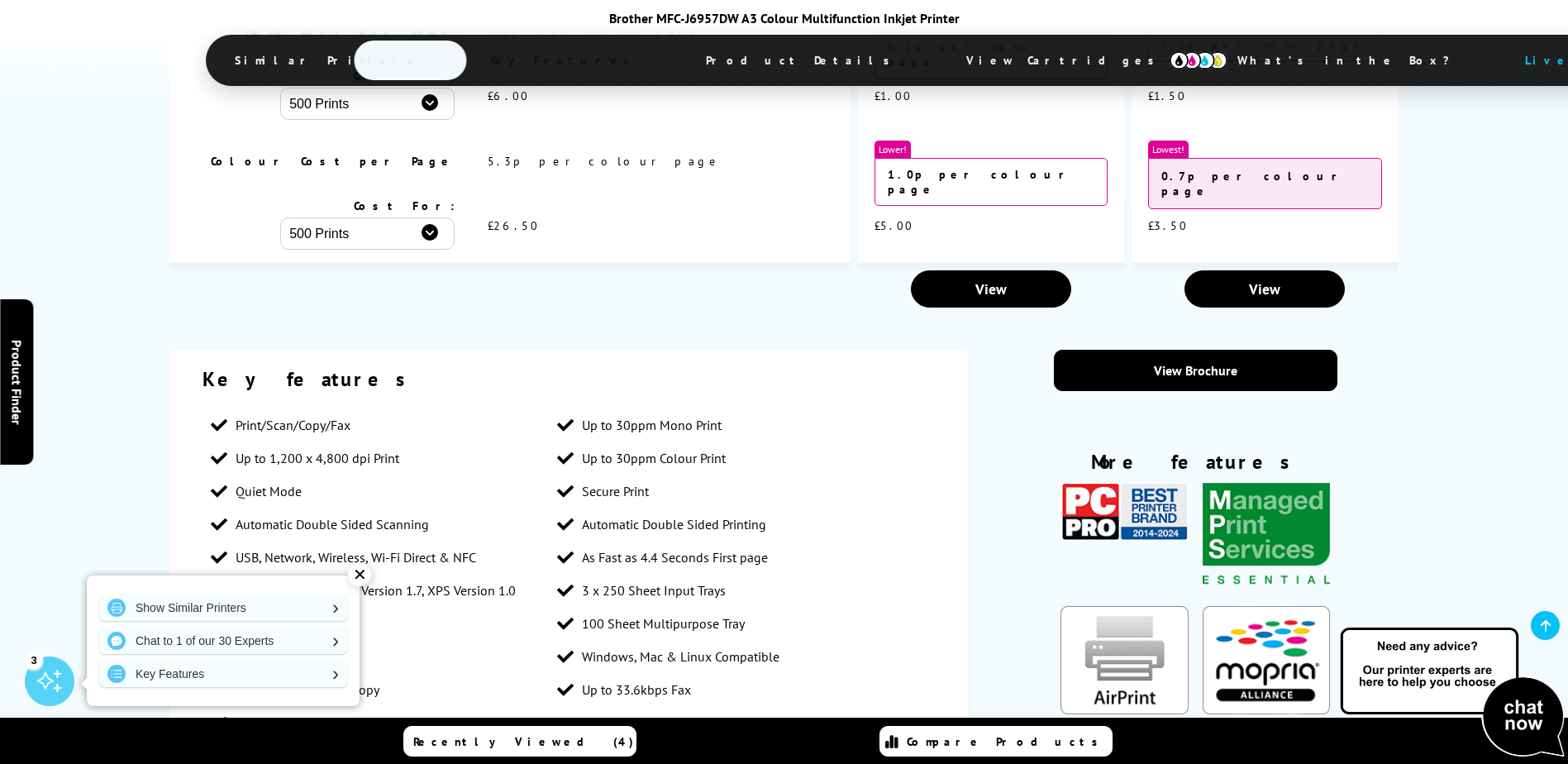
scroll to position [2646, 0]
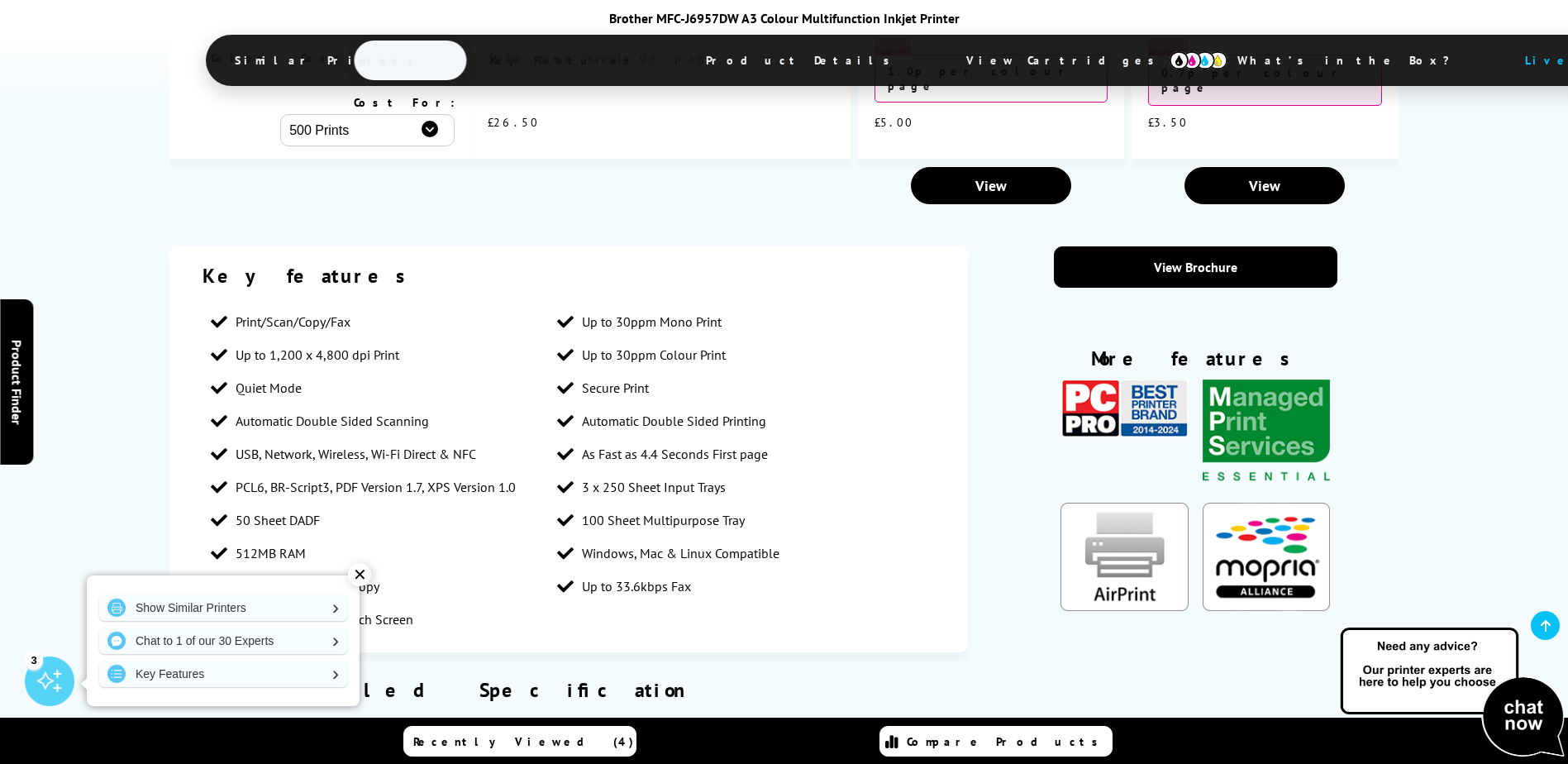
click at [360, 578] on div "✕" at bounding box center [359, 574] width 23 height 23
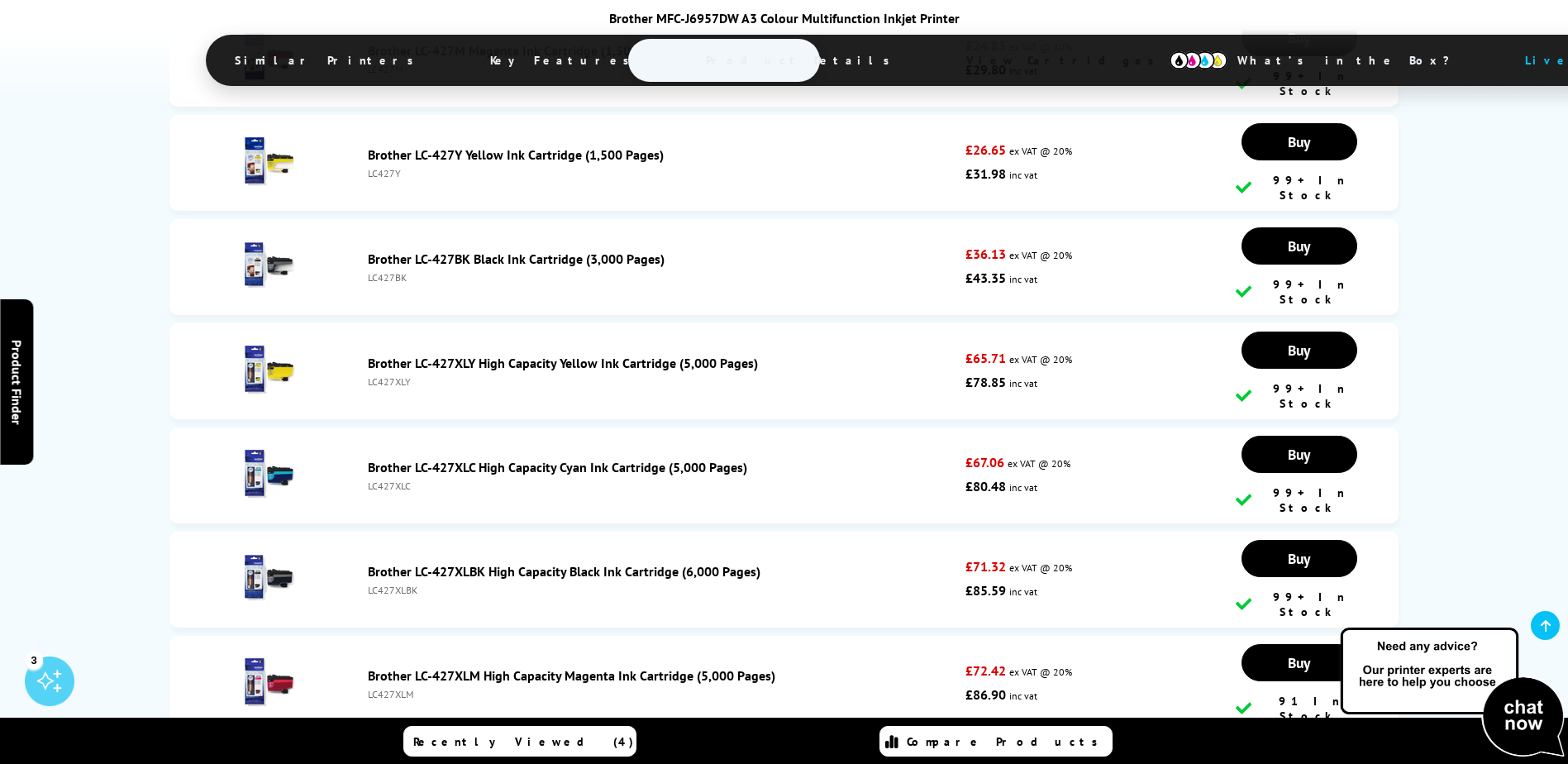
scroll to position [6117, 0]
